Goal: Task Accomplishment & Management: Use online tool/utility

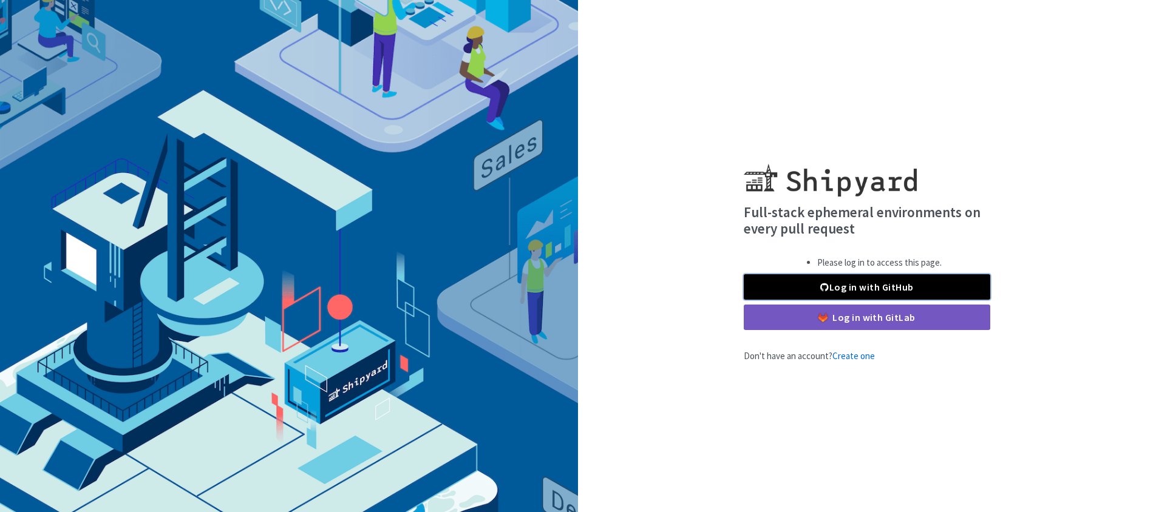
click at [837, 284] on link "Log in with GitHub" at bounding box center [867, 286] width 246 height 25
